Goal: Use online tool/utility: Utilize a website feature to perform a specific function

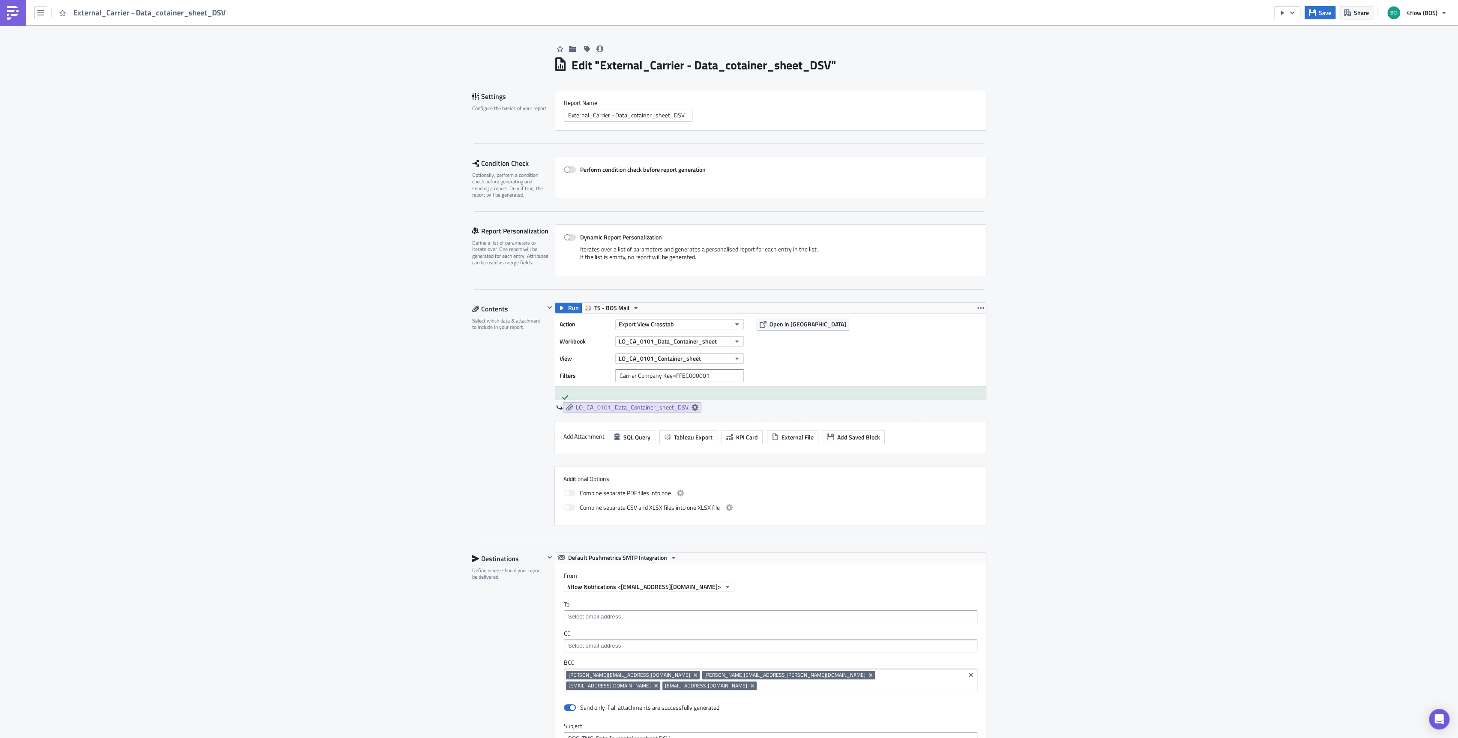
click at [32, 18] on div "External_Carrier - Data_cotainer_sheet_DSV" at bounding box center [115, 12] width 231 height 25
click at [42, 12] on icon "button" at bounding box center [40, 12] width 7 height 5
click at [65, 58] on div "Explore" at bounding box center [77, 60] width 57 height 9
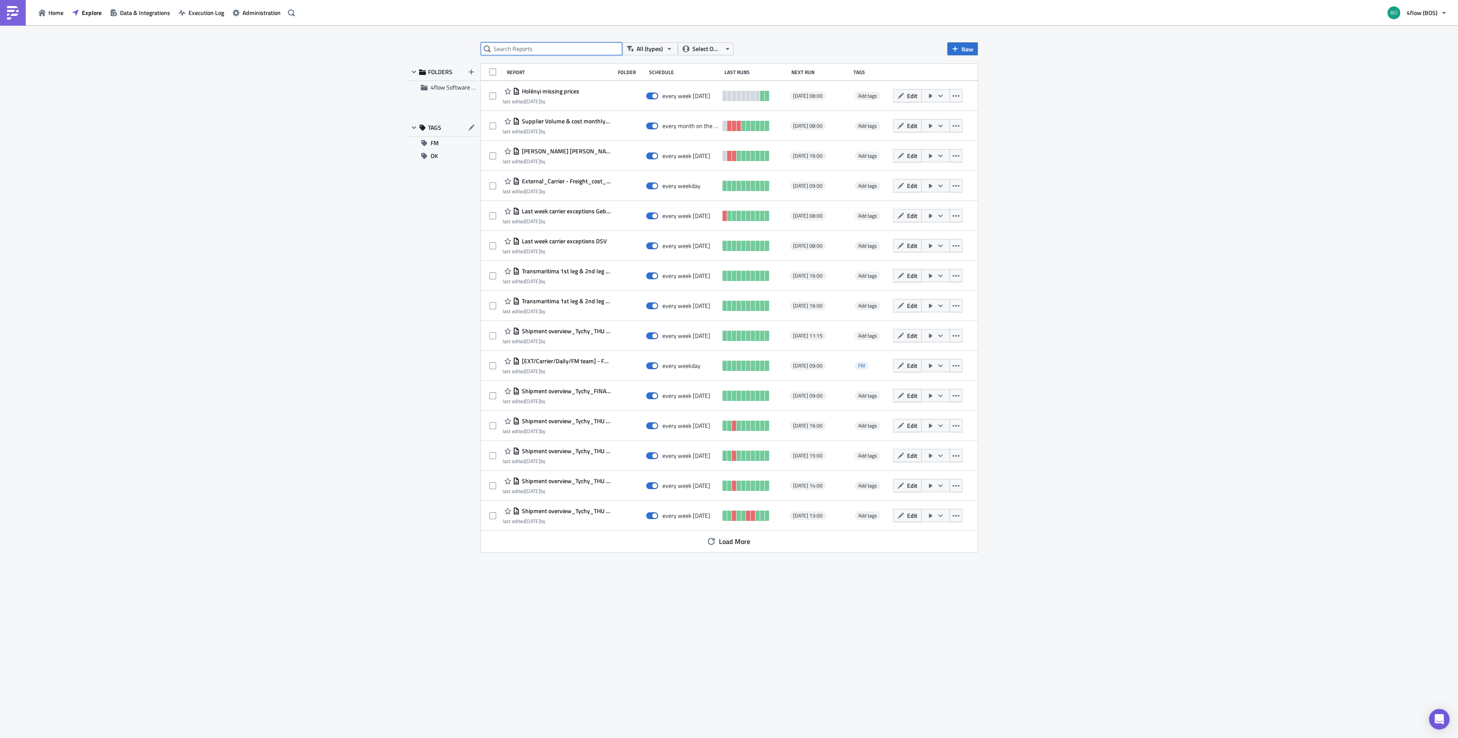
click at [529, 48] on input "text" at bounding box center [551, 48] width 141 height 13
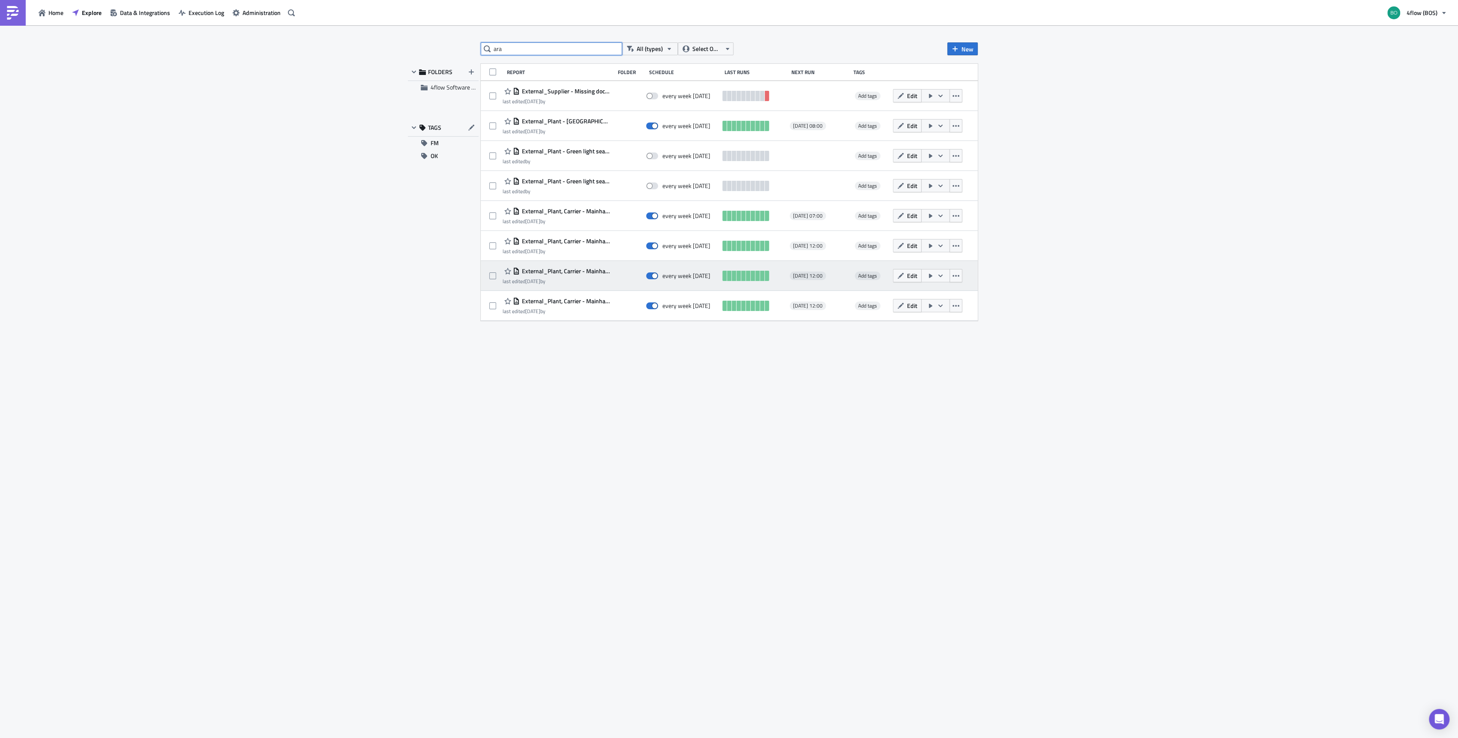
type input "ara"
click at [940, 276] on icon "button" at bounding box center [940, 275] width 4 height 3
click at [971, 314] on div "Run Report" at bounding box center [959, 310] width 67 height 9
